Goal: Obtain resource: Download file/media

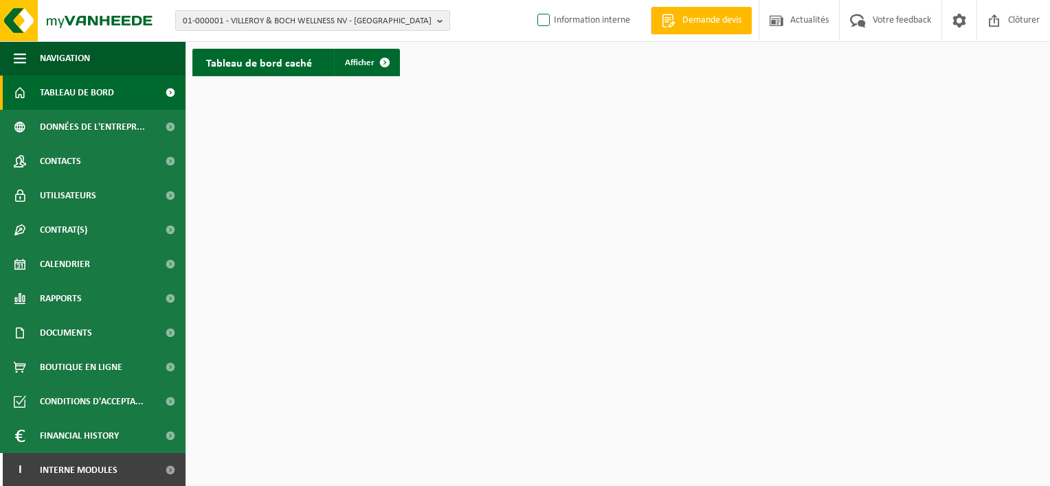
click at [537, 24] on label "Information interne" at bounding box center [583, 20] width 96 height 21
click at [533, 0] on input "Information interne" at bounding box center [532, -1] width 1 height 1
checkbox input "true"
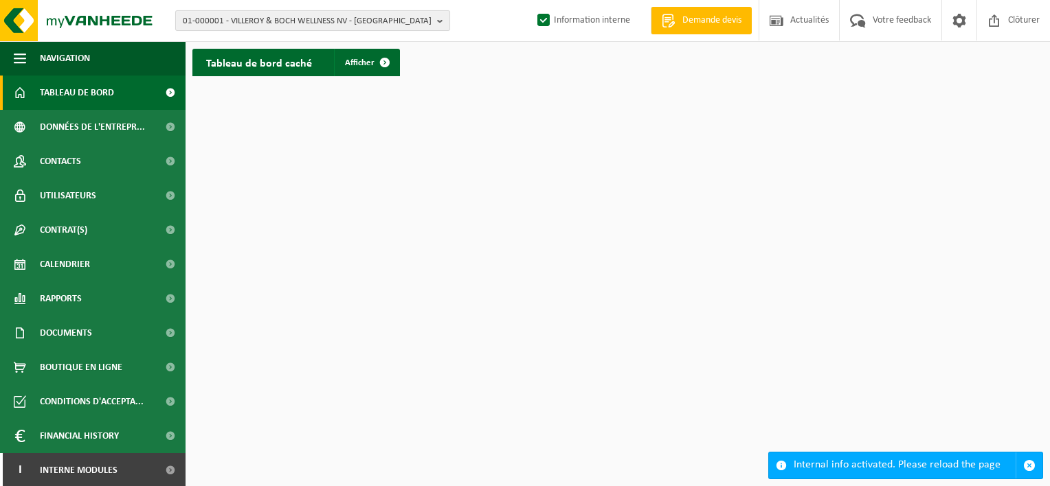
click at [444, 14] on b "button" at bounding box center [443, 20] width 12 height 19
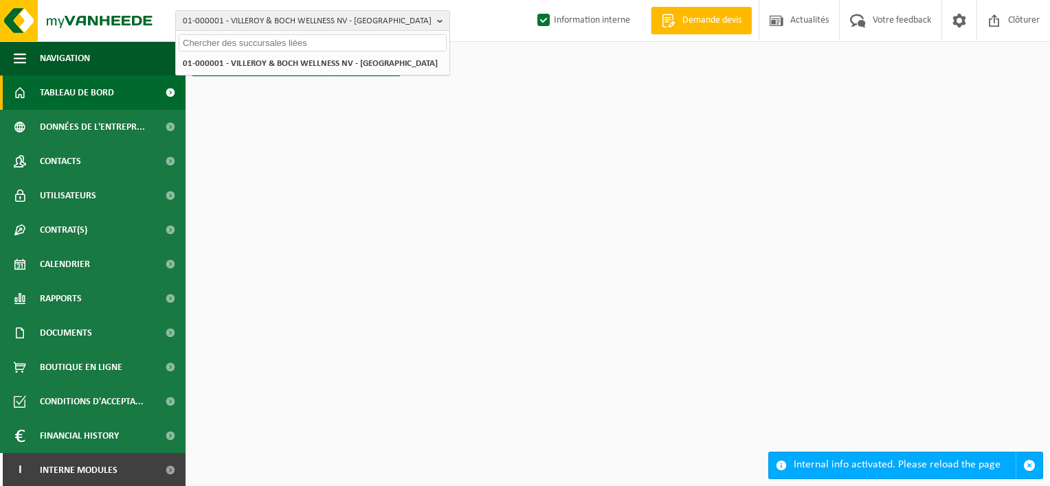
click at [394, 36] on input "text" at bounding box center [313, 42] width 268 height 17
paste input "10-986557"
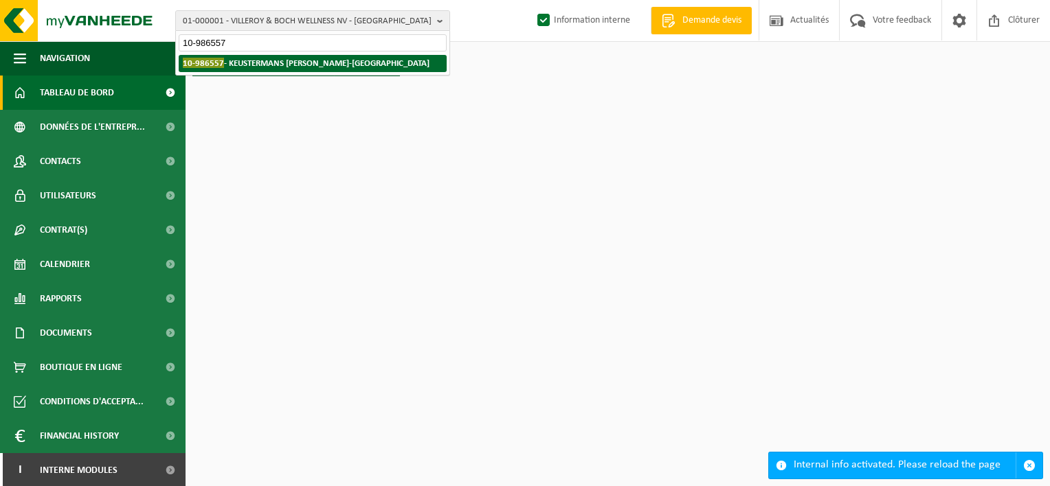
type input "10-986557"
click at [388, 63] on strong "10-986557 - KEUSTERMANS MICHEL - BRAINE-LE-CHÂTEAU" at bounding box center [306, 63] width 247 height 10
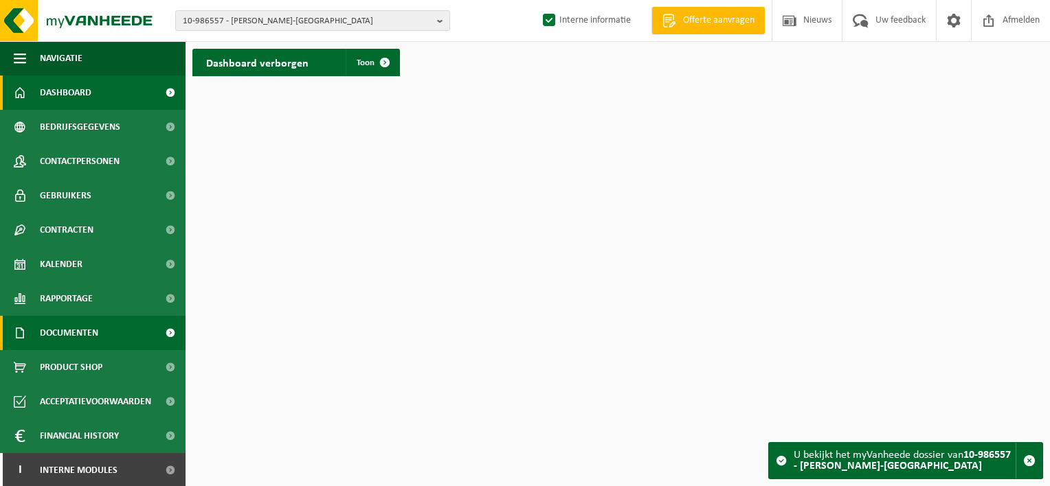
click at [82, 327] on span "Documenten" at bounding box center [69, 333] width 58 height 34
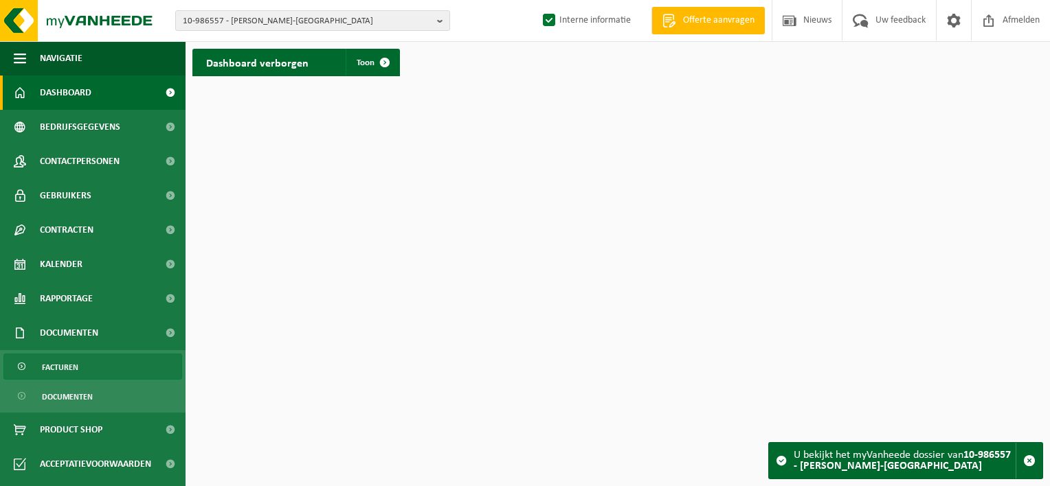
click at [83, 369] on link "Facturen" at bounding box center [92, 367] width 179 height 26
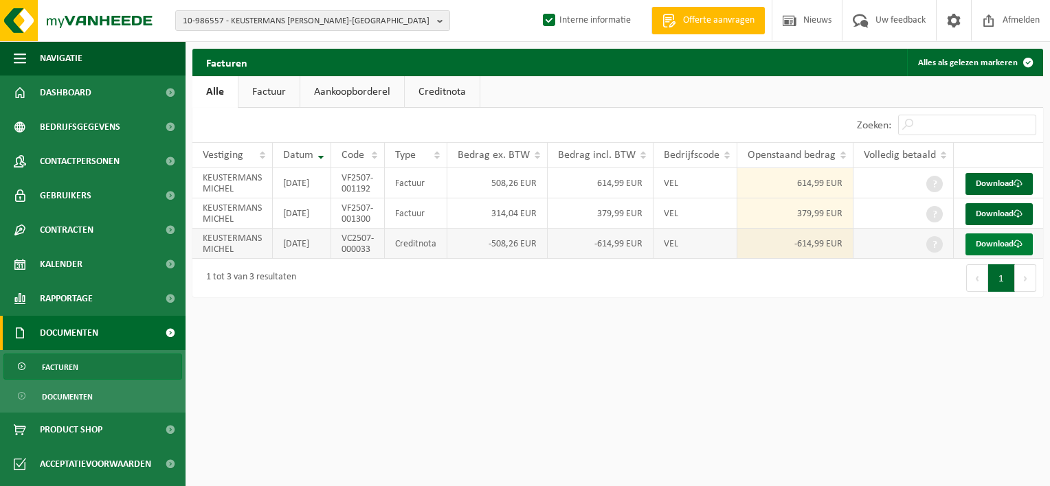
click at [997, 256] on link "Download" at bounding box center [998, 245] width 67 height 22
